Goal: Task Accomplishment & Management: Manage account settings

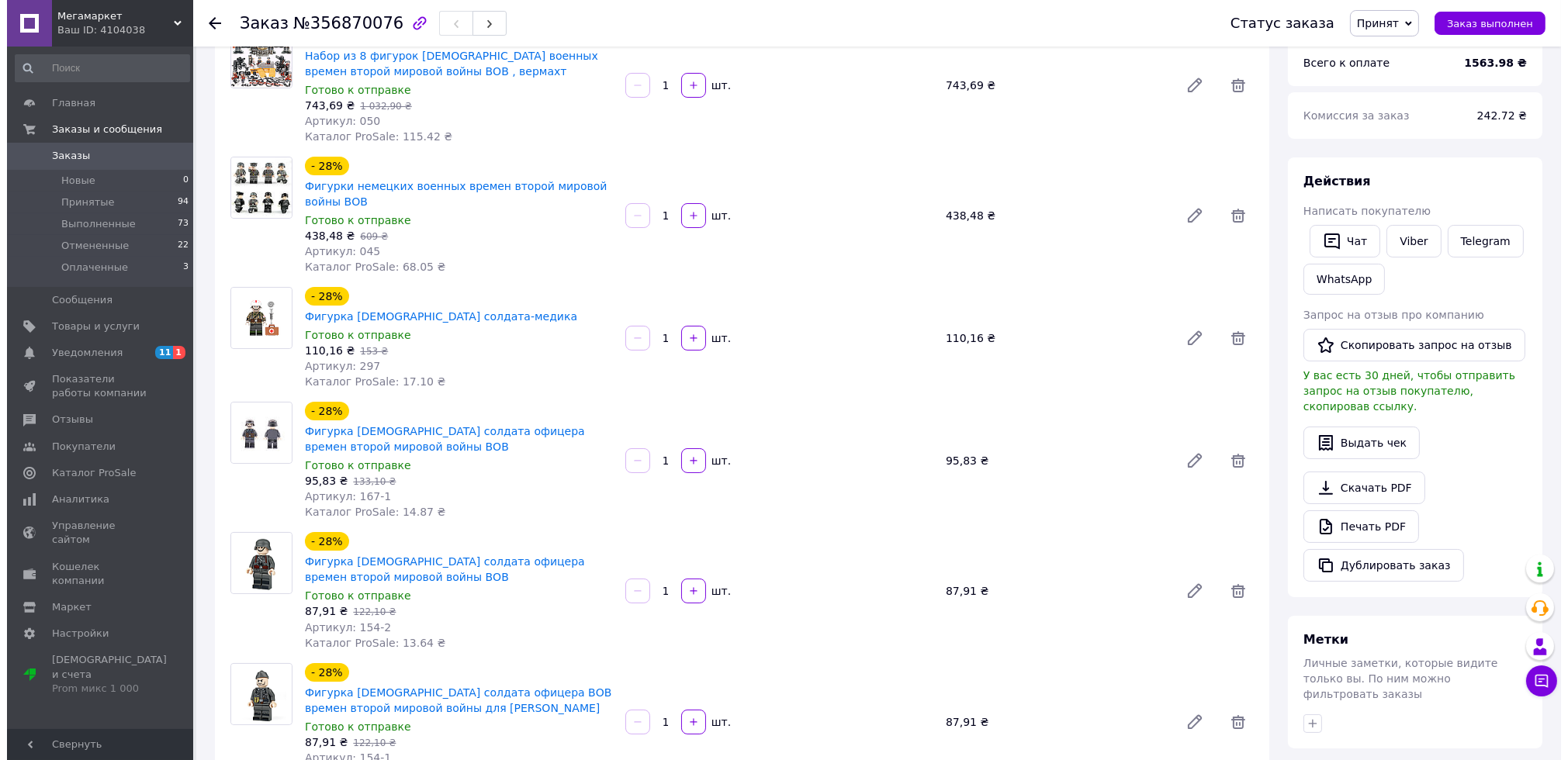
scroll to position [571, 0]
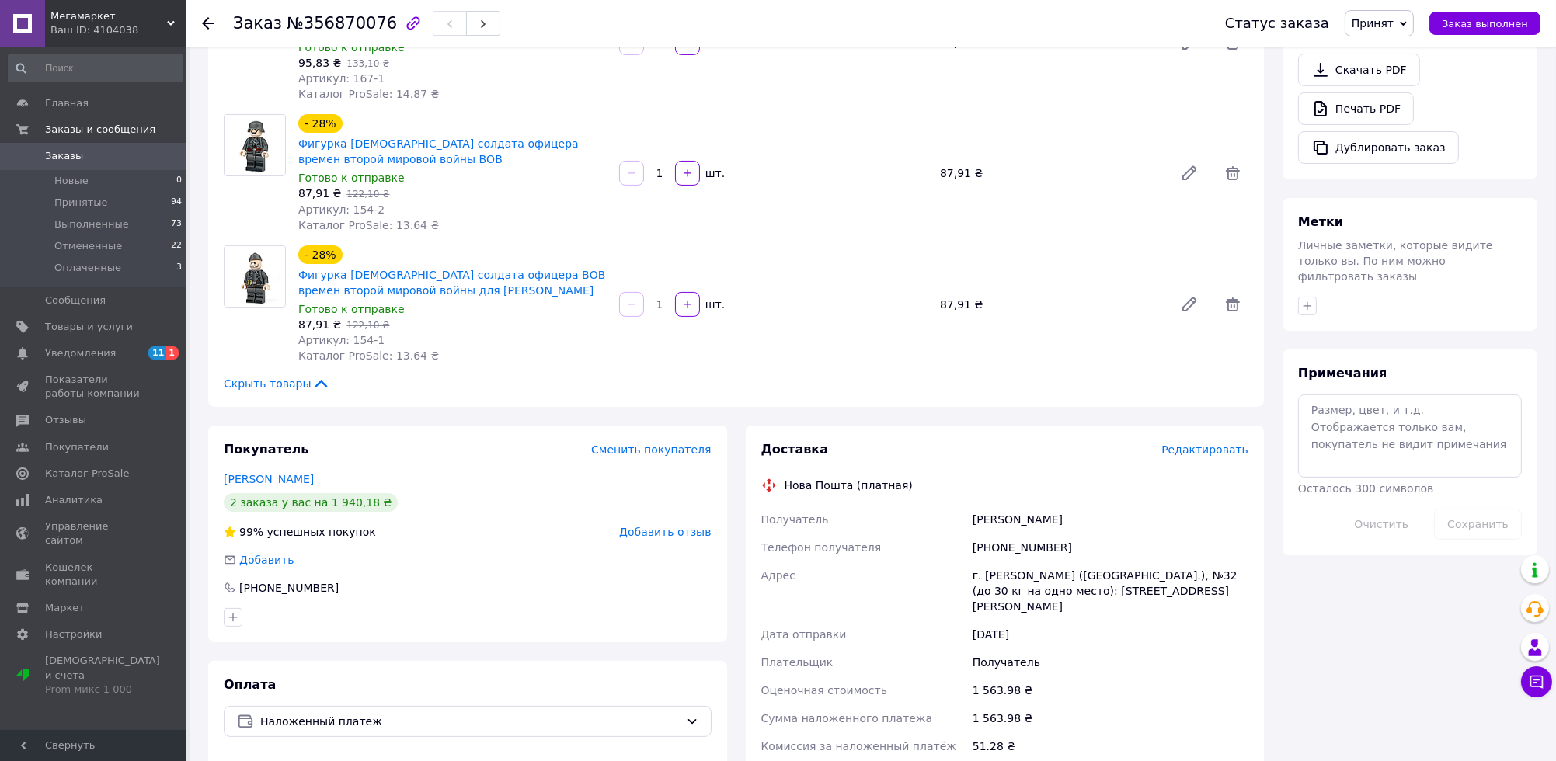
click at [1209, 444] on span "Редактировать" at bounding box center [1204, 450] width 87 height 12
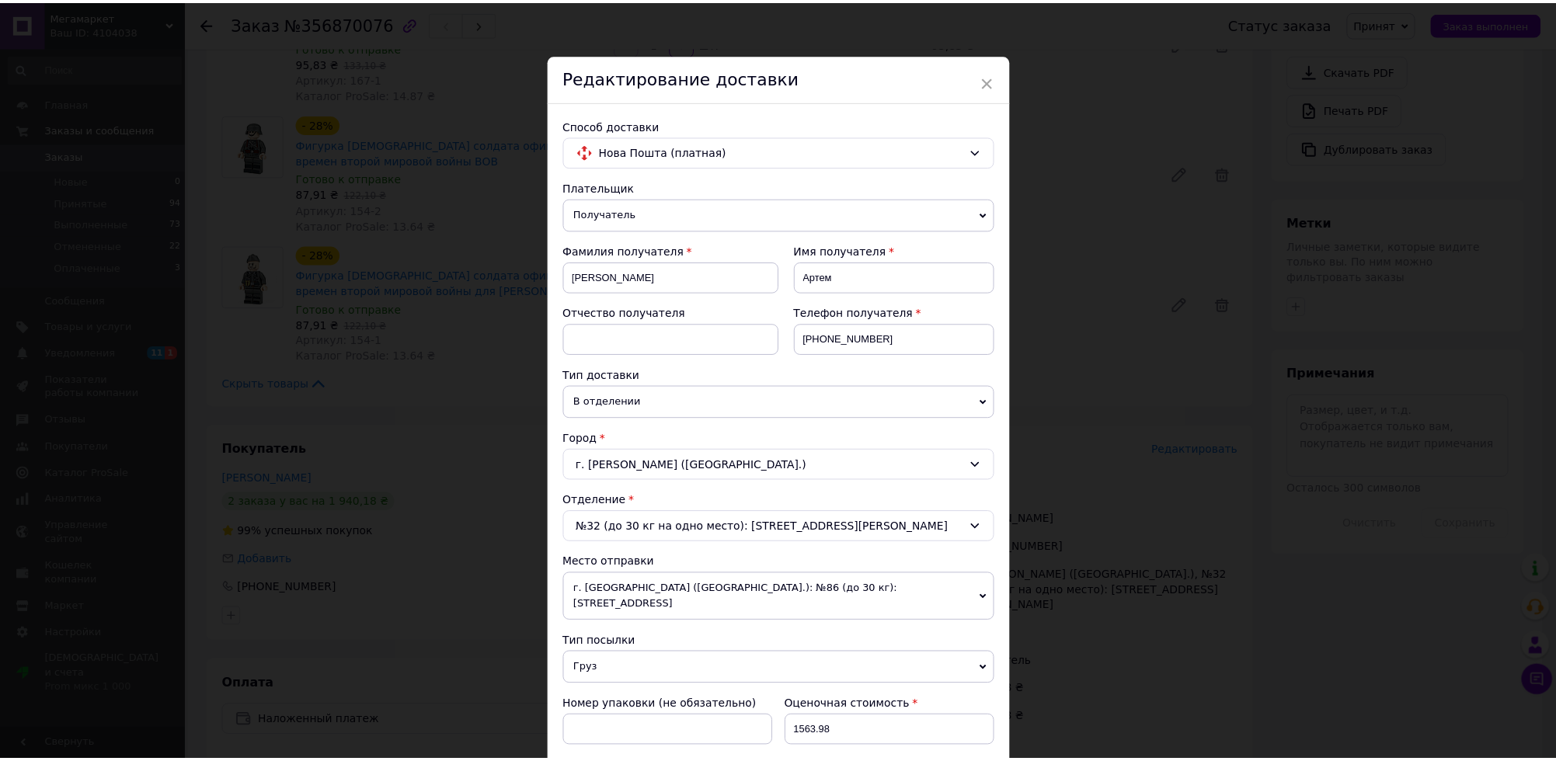
scroll to position [425, 0]
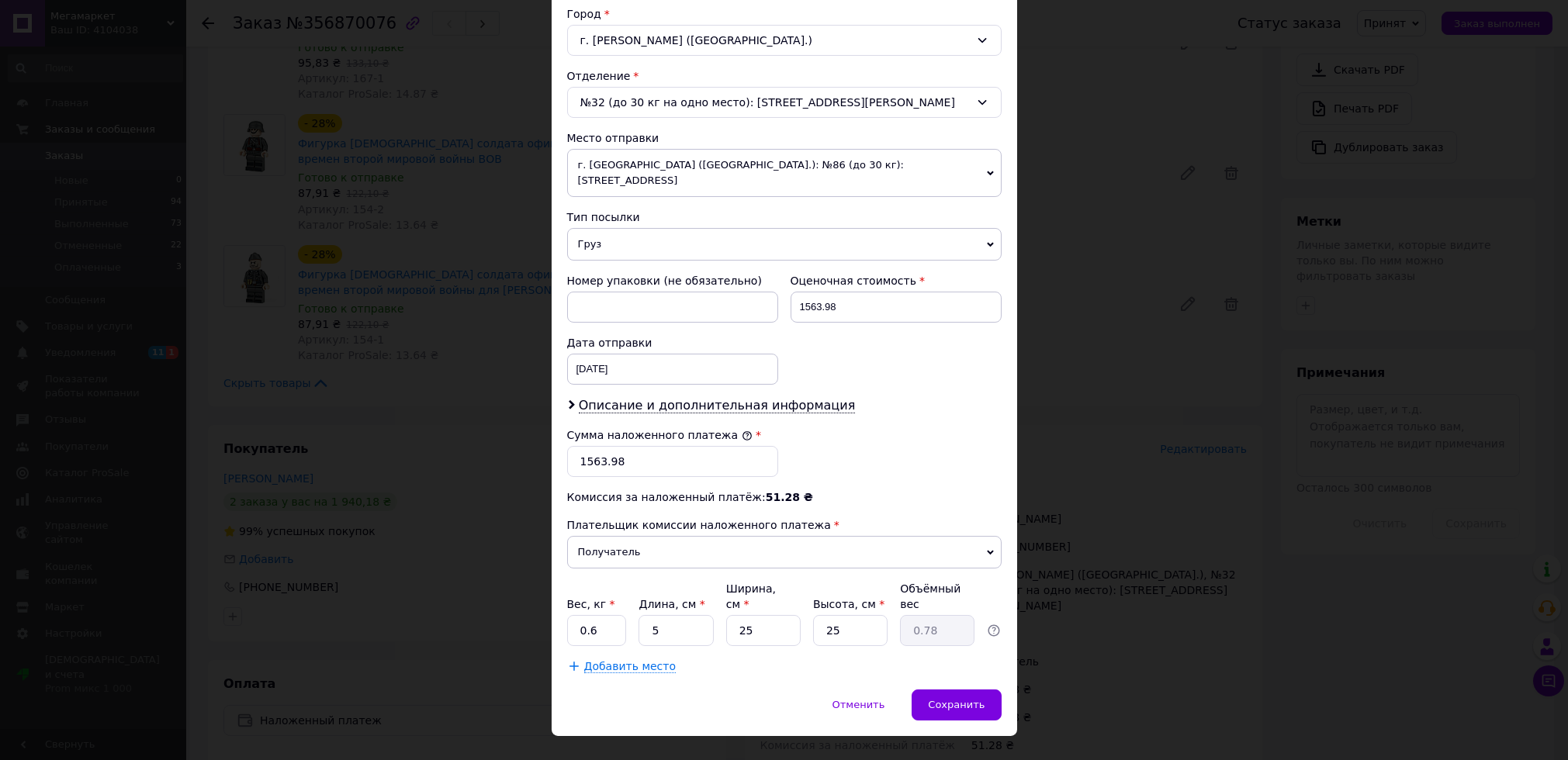
click at [669, 463] on div "Сумма наложенного платежа * 1563.98" at bounding box center [673, 452] width 224 height 62
click at [675, 446] on input "1563.98" at bounding box center [672, 461] width 211 height 31
click at [580, 446] on input "1563.98" at bounding box center [672, 461] width 211 height 31
drag, startPoint x: 596, startPoint y: 445, endPoint x: 755, endPoint y: 442, distance: 159.0
click at [755, 446] on input "2863.98" at bounding box center [672, 461] width 211 height 31
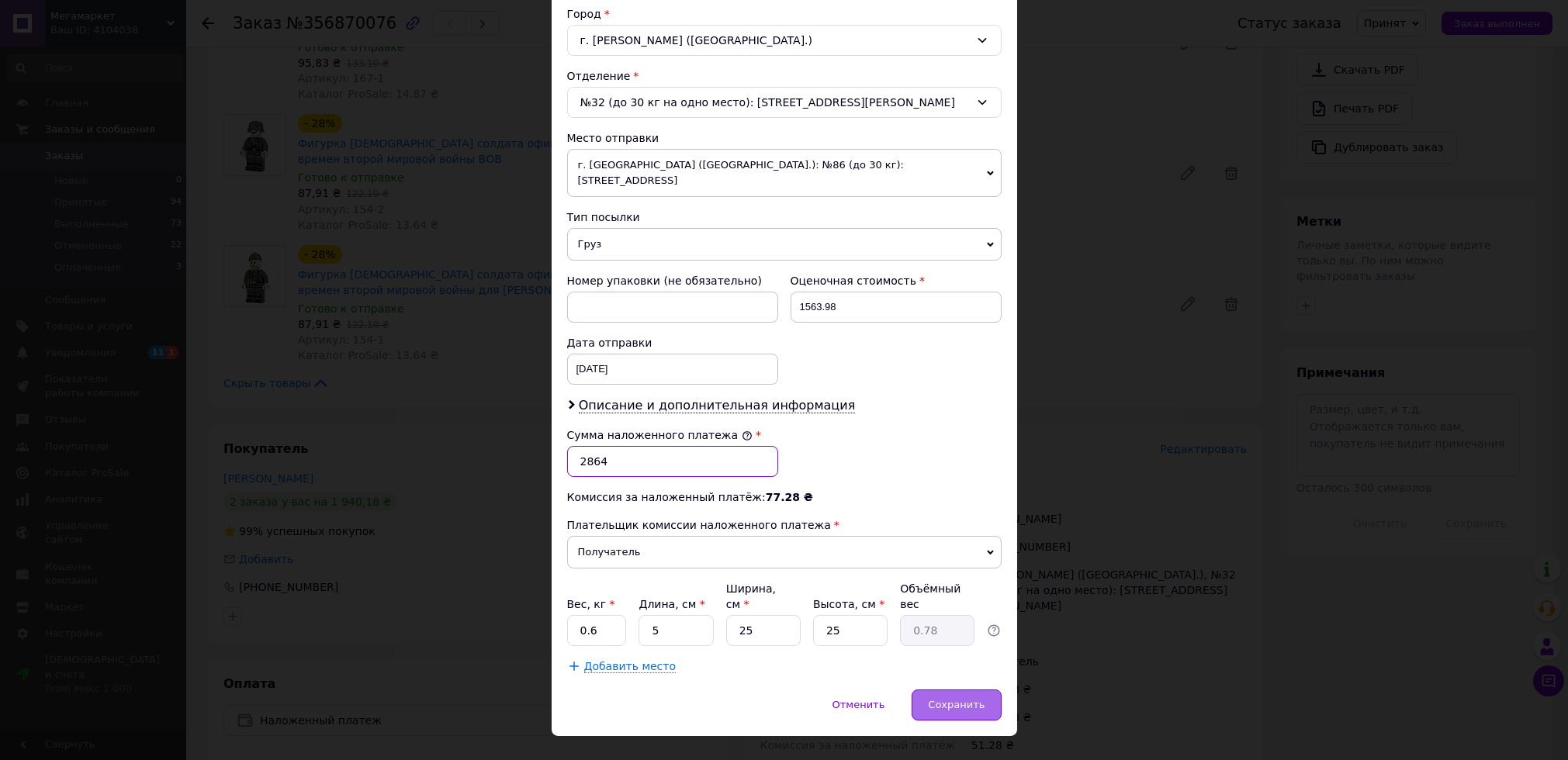
type input "2864"
click at [975, 690] on div "Сохранить" at bounding box center [956, 705] width 89 height 31
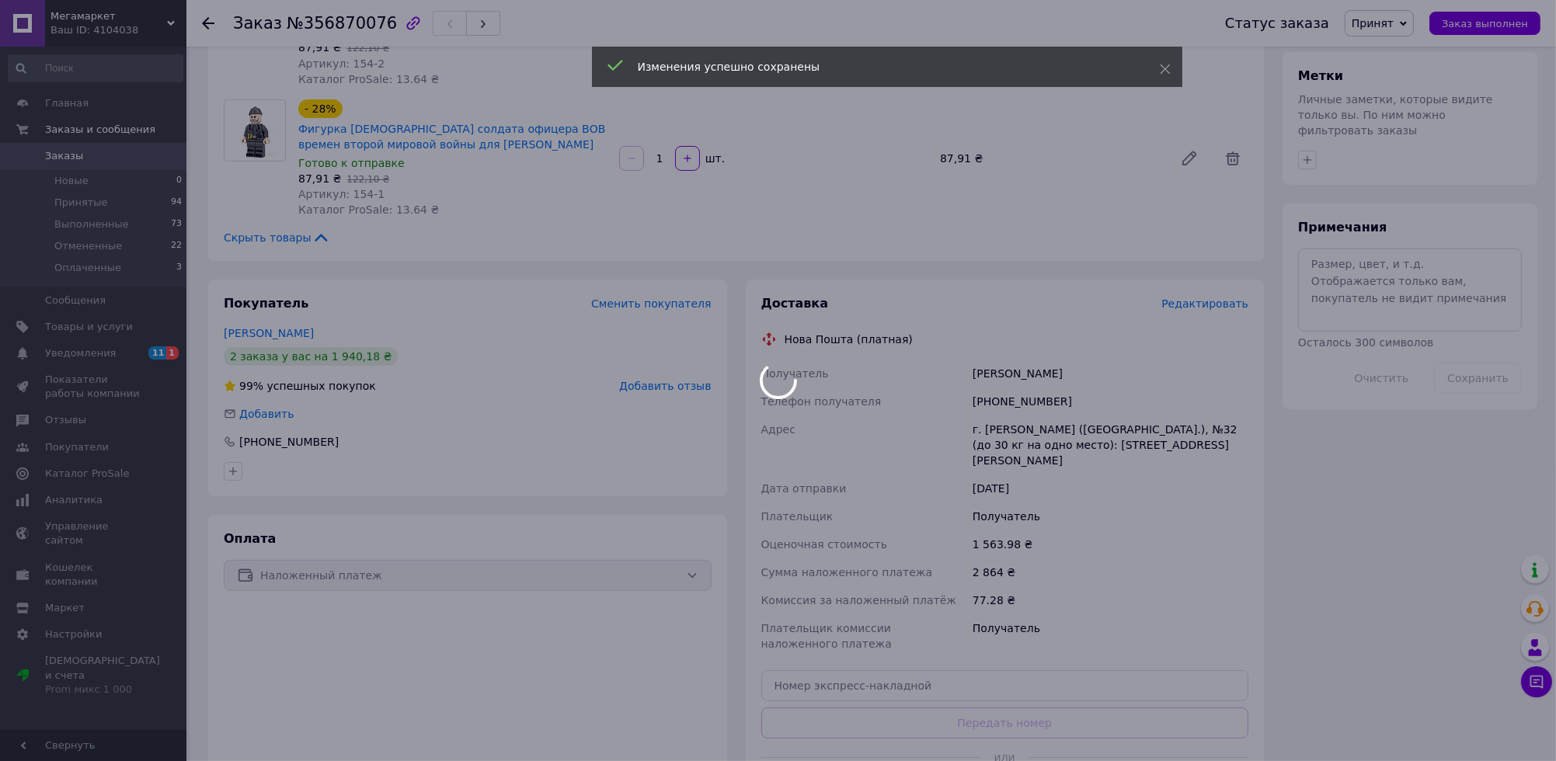
scroll to position [899, 0]
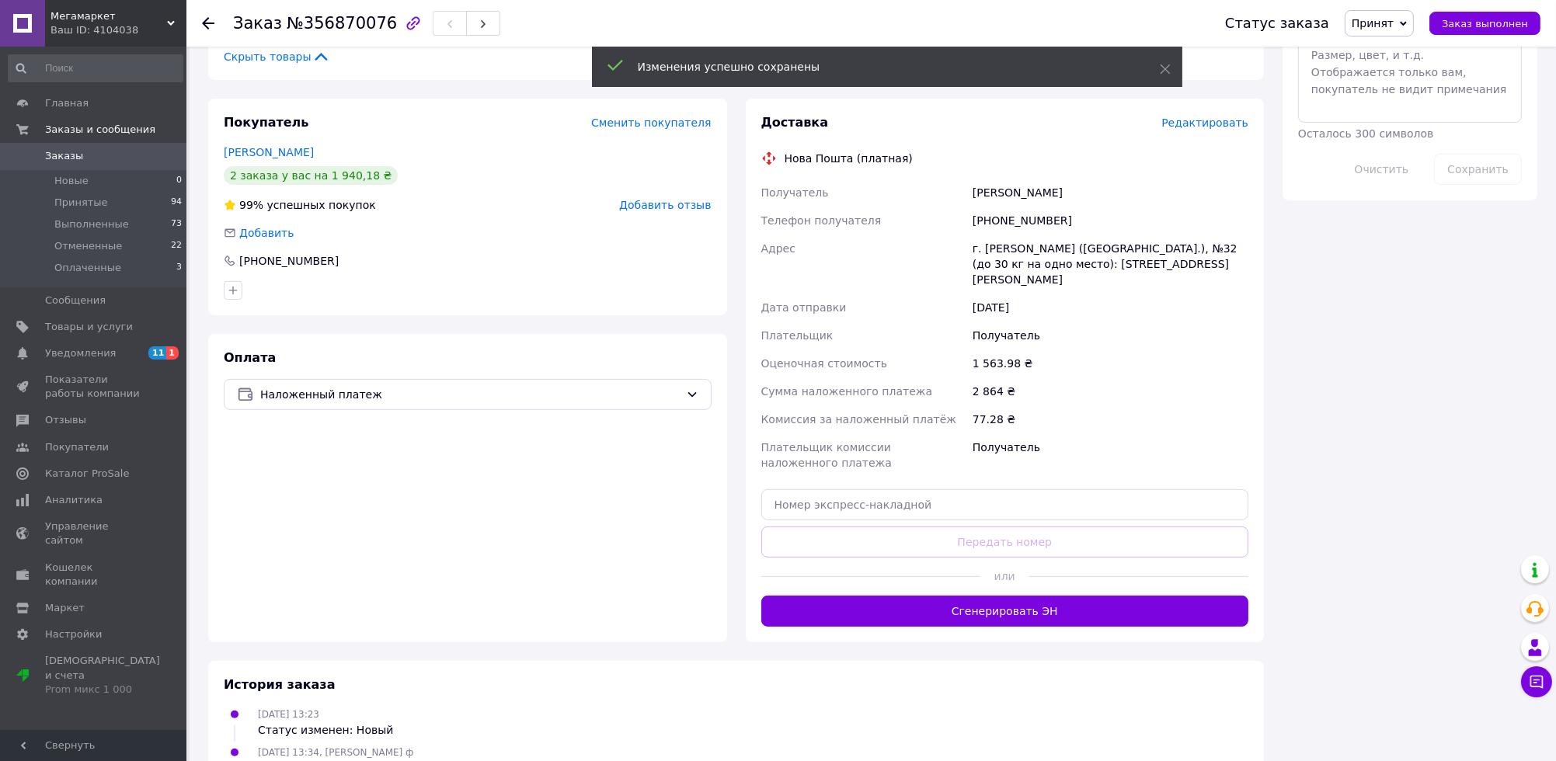
drag, startPoint x: 997, startPoint y: 577, endPoint x: 985, endPoint y: 607, distance: 31.7
click at [997, 596] on button "Сгенерировать ЭН" at bounding box center [1005, 611] width 488 height 31
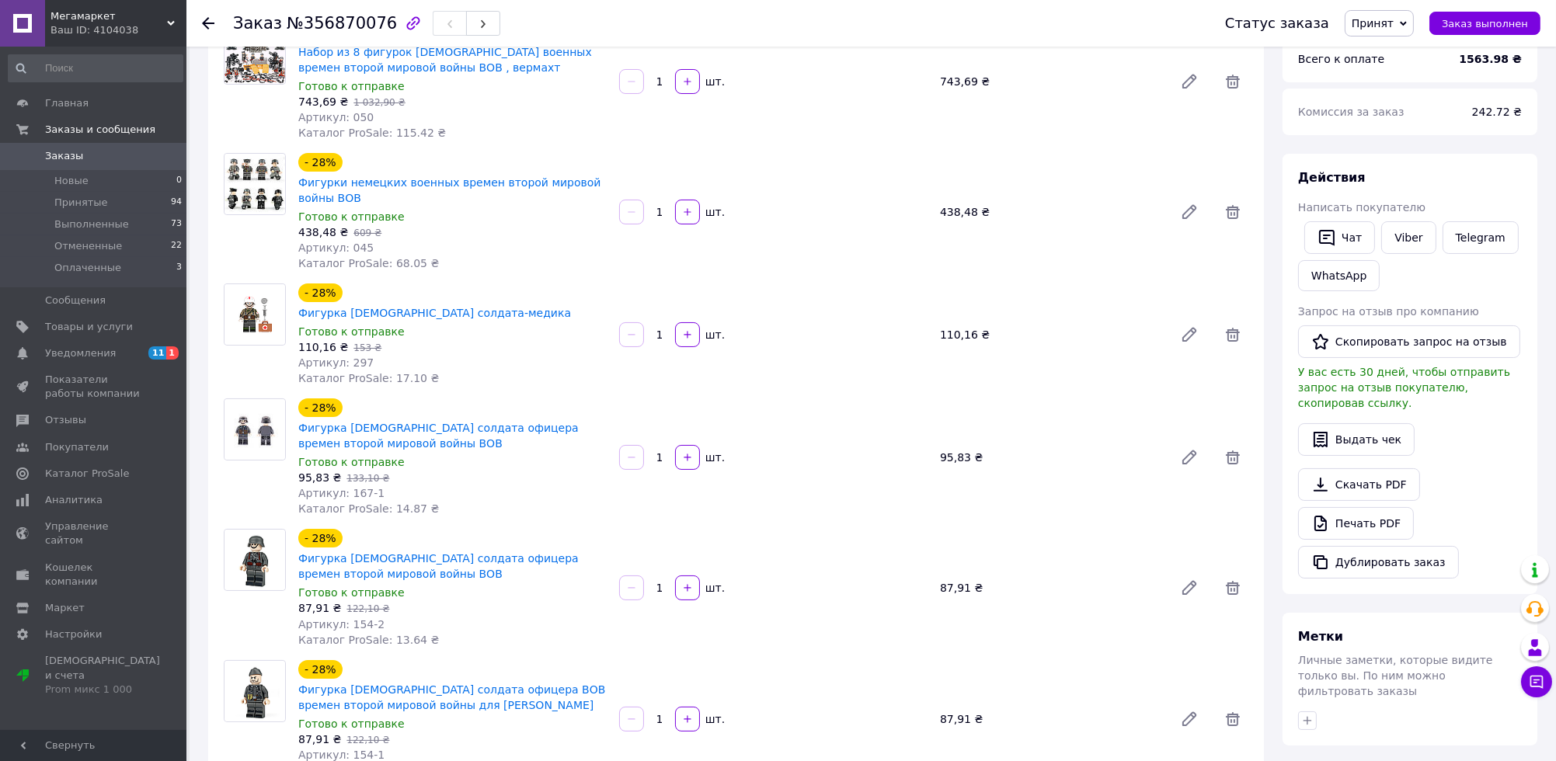
scroll to position [82, 0]
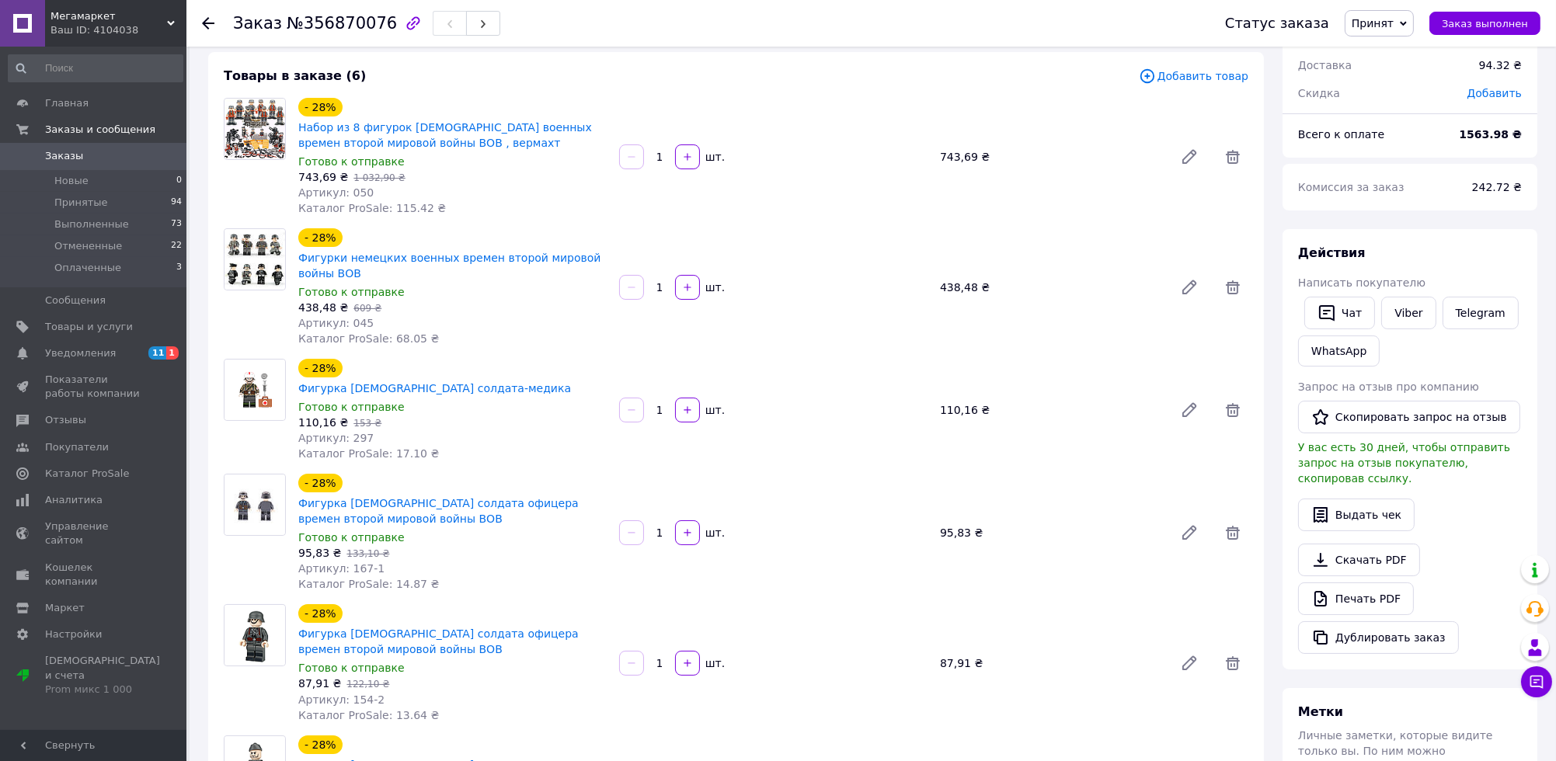
click at [78, 162] on span "Заказы" at bounding box center [94, 156] width 99 height 14
